Goal: Transaction & Acquisition: Purchase product/service

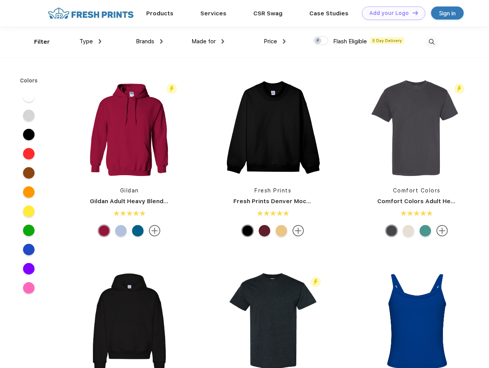
click at [390, 13] on link "Add your Logo Design Tool" at bounding box center [393, 13] width 63 height 13
click at [0, 0] on div "Design Tool" at bounding box center [0, 0] width 0 height 0
click at [412, 13] on link "Add your Logo Design Tool" at bounding box center [393, 13] width 63 height 13
click at [37, 42] on div "Filter" at bounding box center [42, 42] width 16 height 9
click at [91, 41] on span "Type" at bounding box center [85, 41] width 13 height 7
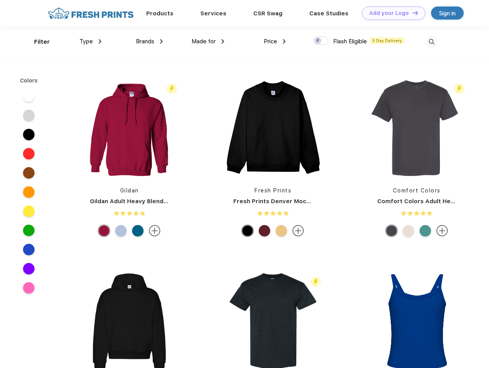
click at [149, 41] on span "Brands" at bounding box center [145, 41] width 18 height 7
click at [208, 41] on span "Made for" at bounding box center [203, 41] width 24 height 7
click at [275, 41] on span "Price" at bounding box center [269, 41] width 13 height 7
click at [321, 41] on div at bounding box center [320, 40] width 15 height 8
click at [318, 41] on input "checkbox" at bounding box center [315, 38] width 5 height 5
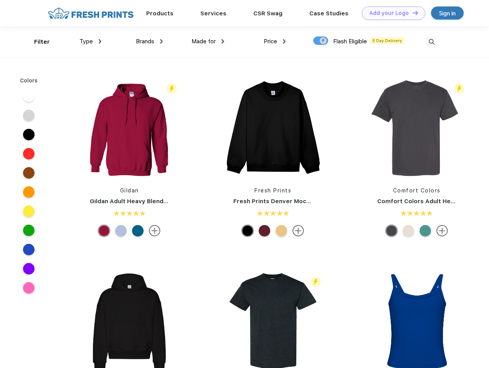
click at [431, 42] on img at bounding box center [431, 42] width 13 height 13
